Goal: Task Accomplishment & Management: Manage account settings

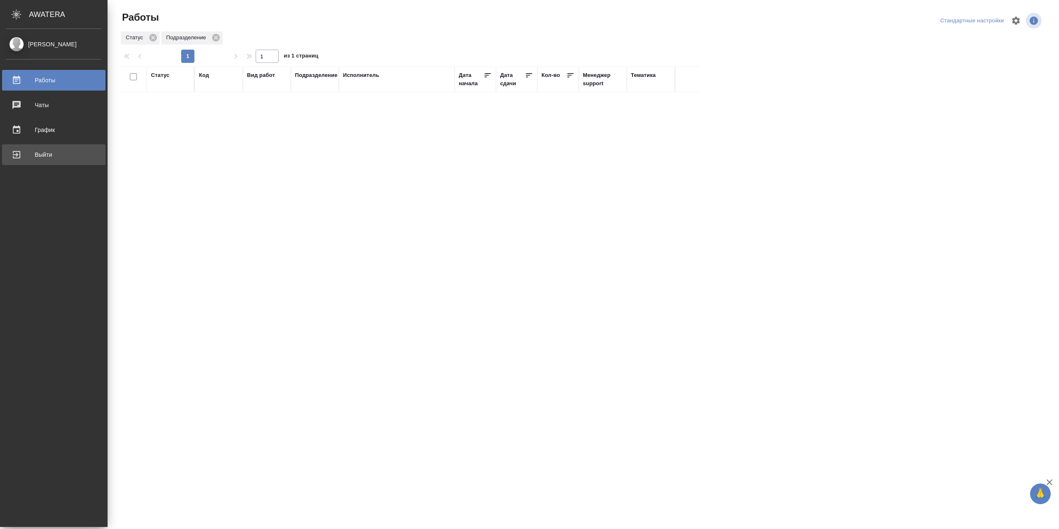
click at [40, 151] on div "Выйти" at bounding box center [53, 155] width 95 height 12
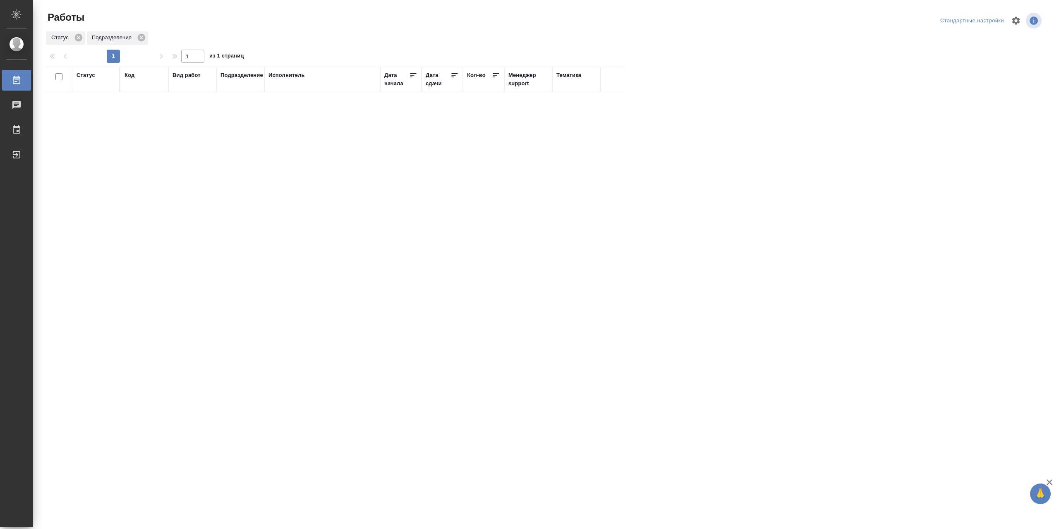
click at [1059, 288] on html "🙏 .cls-1 fill:#fff; AWATERA Сархатов Руслан Работы 0 Чаты График Выйти Работы С…" at bounding box center [529, 264] width 1059 height 529
